Goal: Navigation & Orientation: Find specific page/section

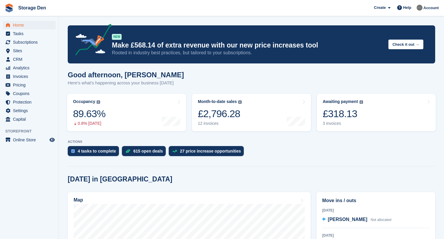
scroll to position [100, 0]
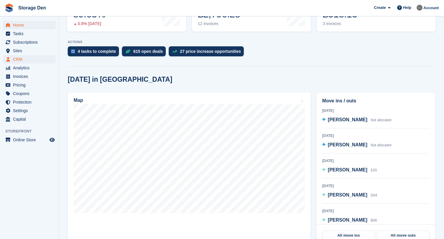
click at [26, 57] on span "CRM" at bounding box center [30, 59] width 35 height 8
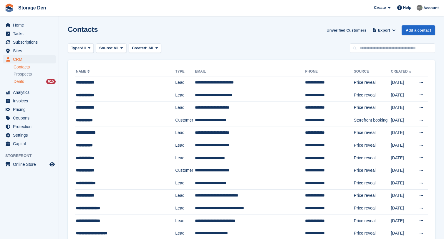
click at [28, 80] on div "Deals 615" at bounding box center [35, 82] width 42 height 6
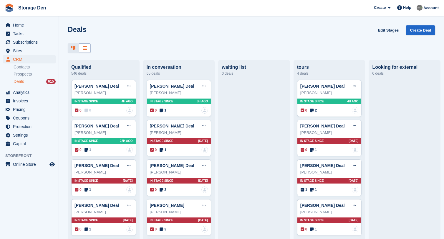
click at [86, 48] on icon at bounding box center [85, 48] width 4 height 5
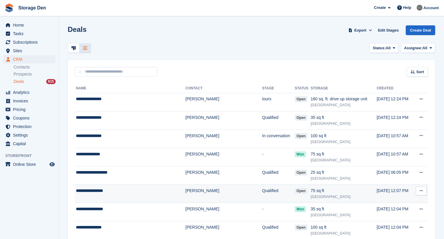
click at [129, 190] on div "**********" at bounding box center [123, 190] width 94 height 6
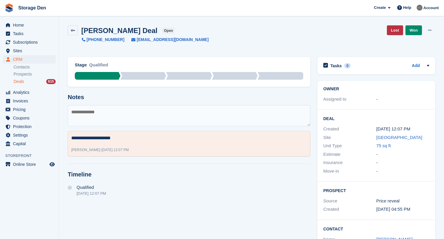
click at [21, 60] on span "CRM" at bounding box center [30, 59] width 35 height 8
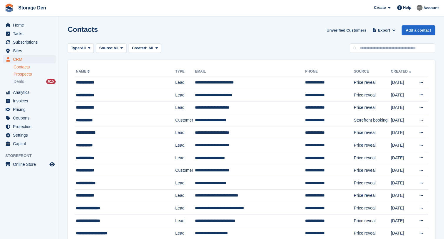
click at [34, 75] on div "Prospects" at bounding box center [35, 74] width 42 height 6
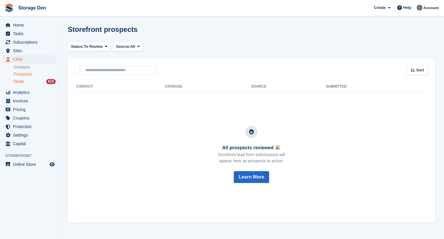
click at [25, 83] on div "Deals 615" at bounding box center [35, 82] width 42 height 6
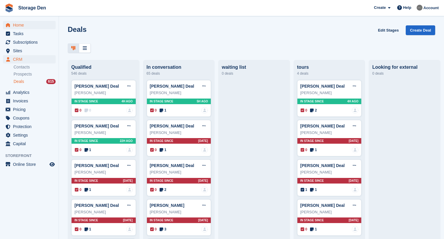
click at [19, 21] on span "Home" at bounding box center [30, 25] width 35 height 8
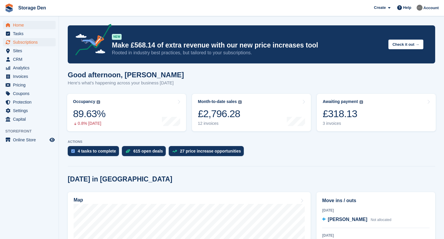
click at [30, 44] on span "Subscriptions" at bounding box center [30, 42] width 35 height 8
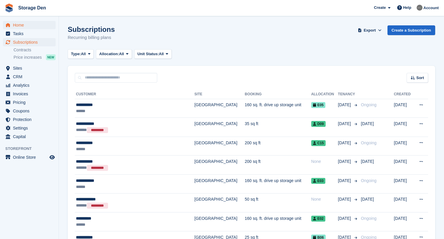
click at [15, 25] on span "Home" at bounding box center [30, 25] width 35 height 8
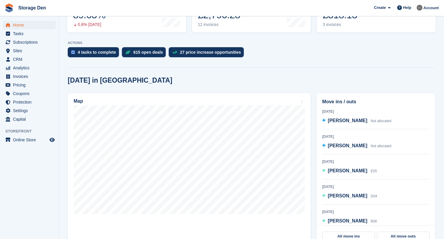
scroll to position [189, 0]
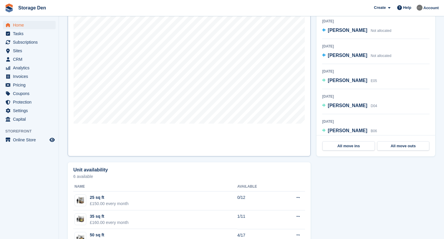
click at [203, 131] on link "Map" at bounding box center [189, 79] width 243 height 153
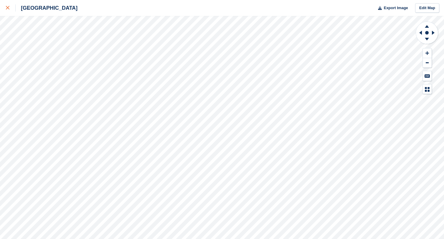
click at [9, 8] on icon at bounding box center [8, 8] width 4 height 4
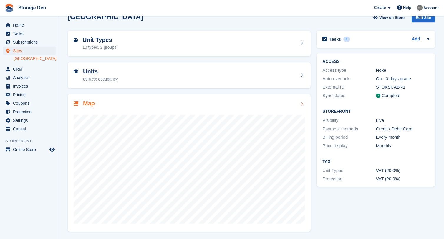
scroll to position [12, 0]
